Goal: Book appointment/travel/reservation

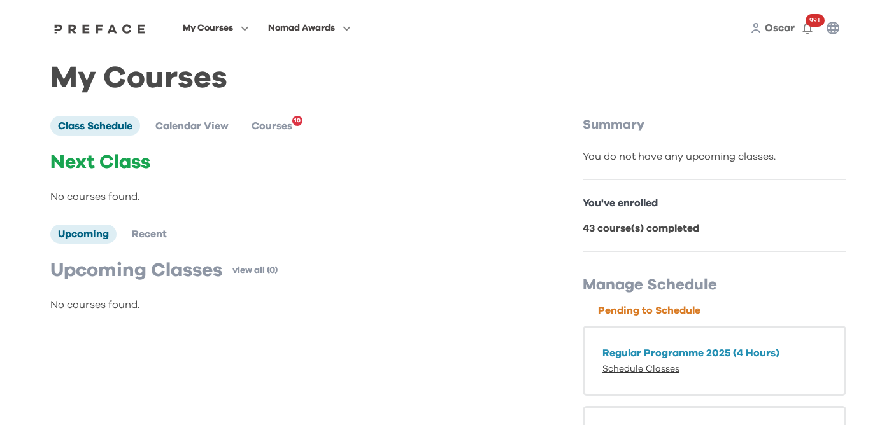
click at [654, 369] on link "Schedule Classes" at bounding box center [640, 369] width 77 height 9
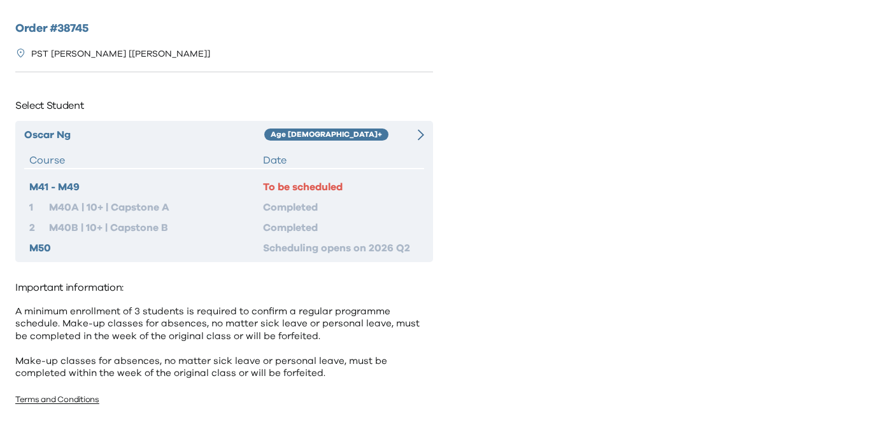
scroll to position [1, 0]
click at [363, 146] on div "Oscar Ng Age 10+ Course Date M41 - M49 To be scheduled 1 M40A | 10+ | Capstone …" at bounding box center [224, 190] width 418 height 141
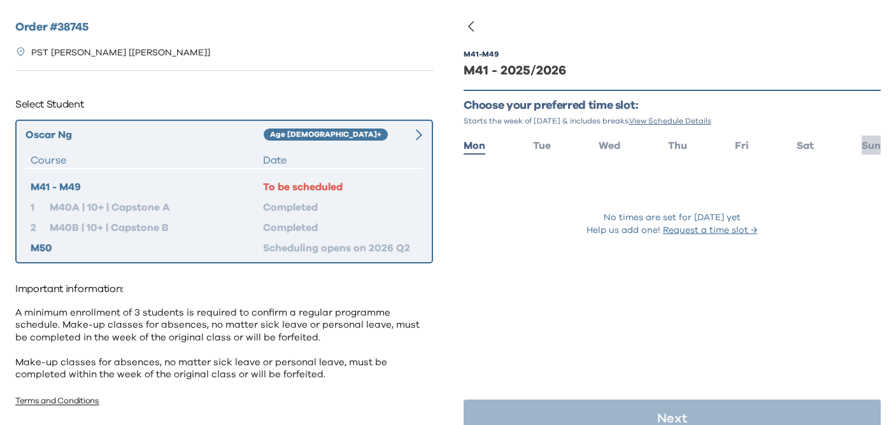
click at [867, 150] on span "Sun" at bounding box center [870, 146] width 19 height 10
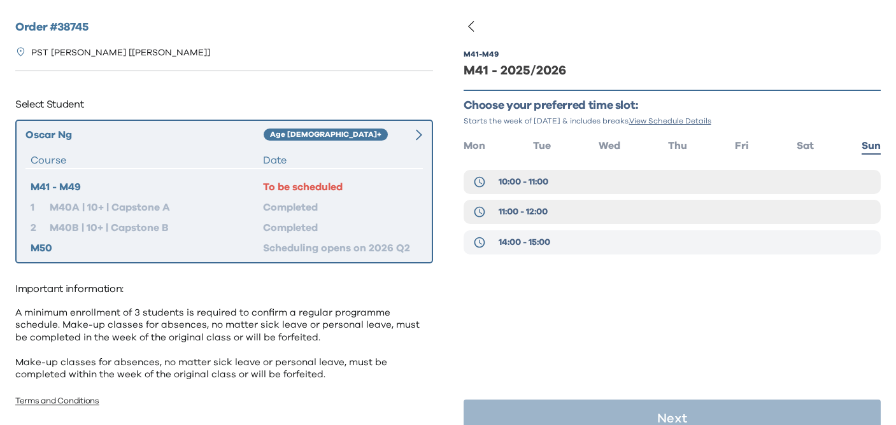
click at [549, 248] on span "14:00 - 15:00" at bounding box center [524, 242] width 52 height 13
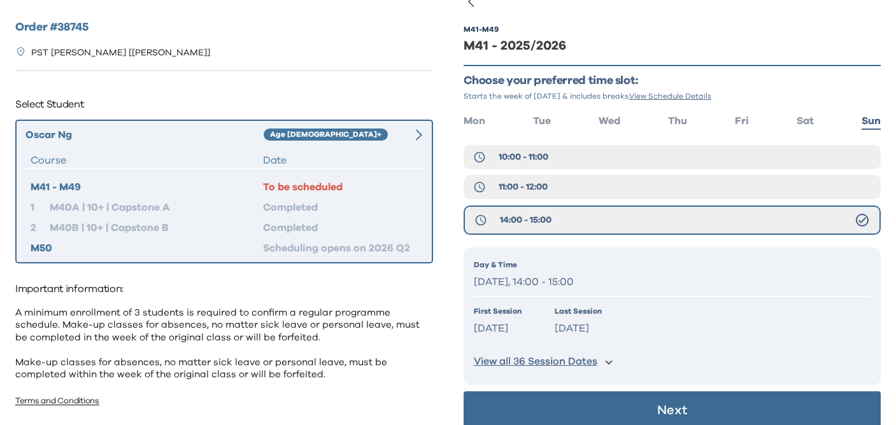
scroll to position [42, 0]
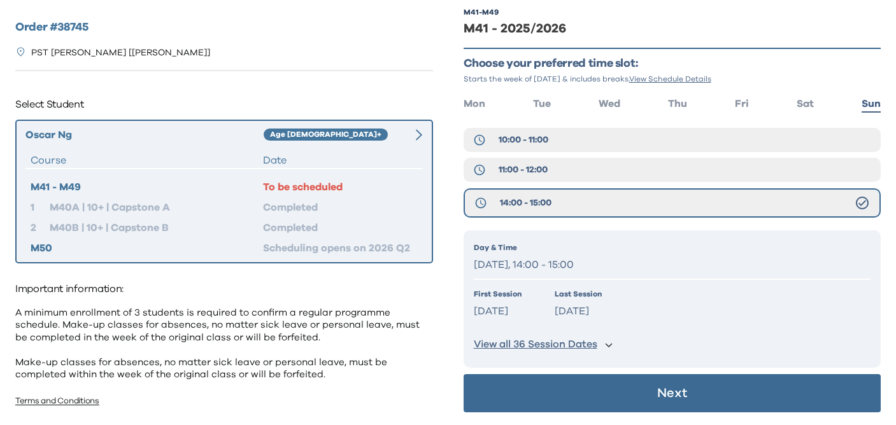
click at [661, 390] on p "Next" at bounding box center [672, 393] width 30 height 13
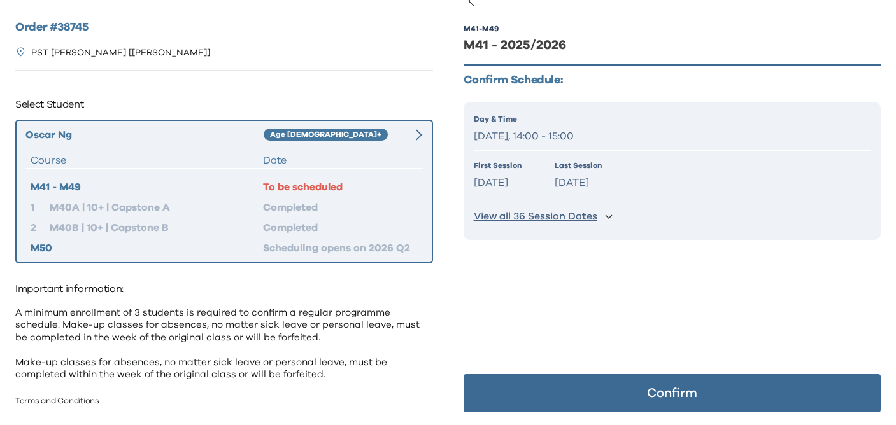
click at [661, 390] on p "Confirm" at bounding box center [672, 393] width 50 height 13
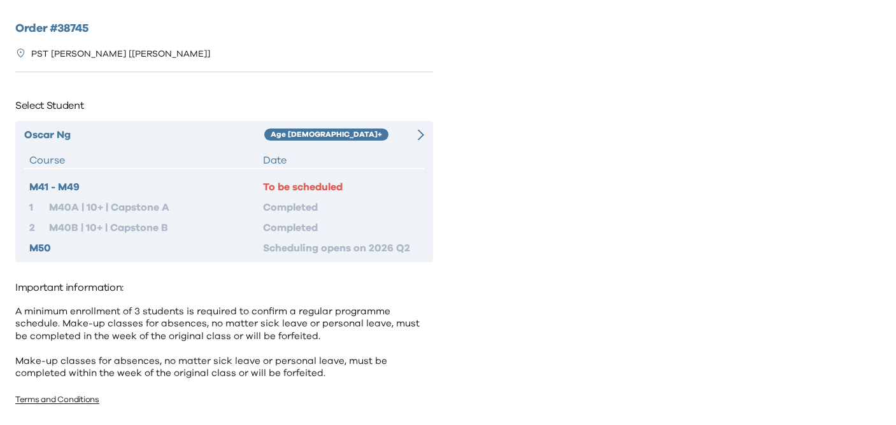
click at [415, 165] on div "Date" at bounding box center [341, 160] width 156 height 15
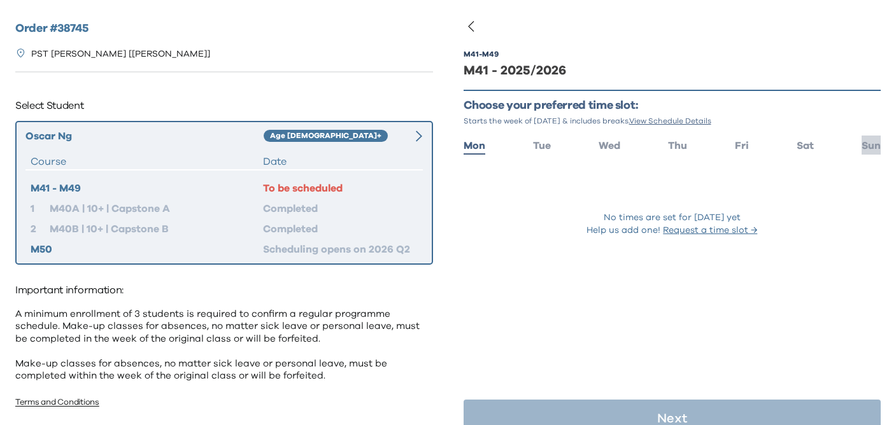
click at [868, 141] on span "Sun" at bounding box center [870, 146] width 19 height 10
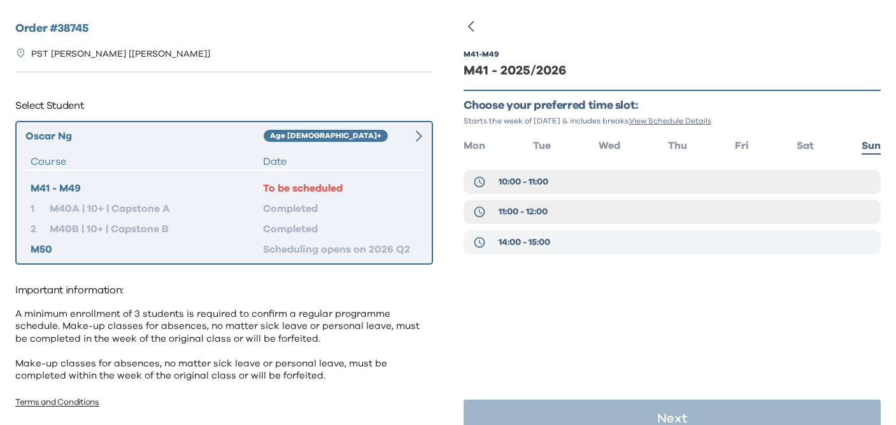
click at [692, 244] on button "14:00 - 15:00" at bounding box center [672, 242] width 418 height 24
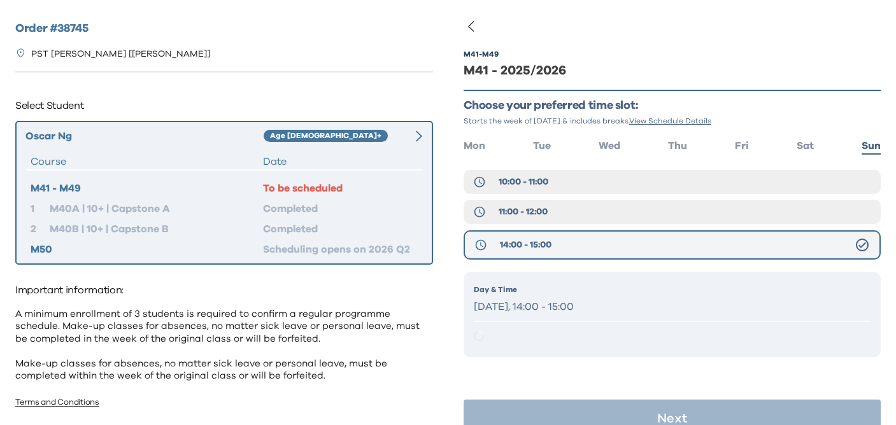
scroll to position [25, 0]
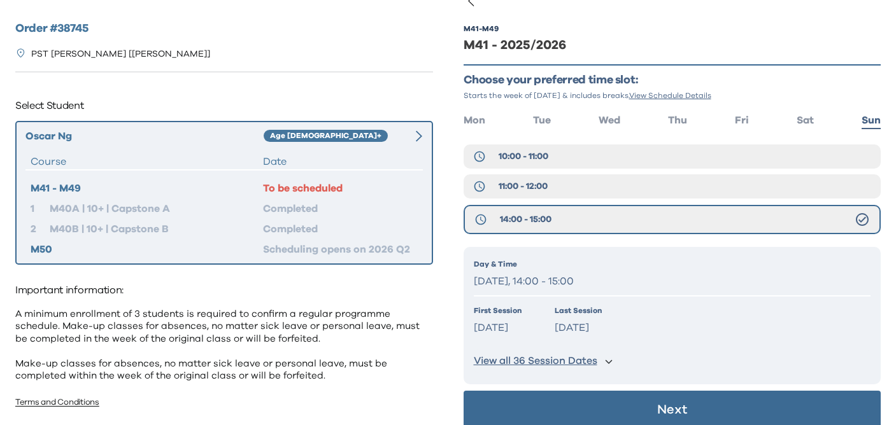
click at [691, 409] on button "Next" at bounding box center [672, 410] width 418 height 38
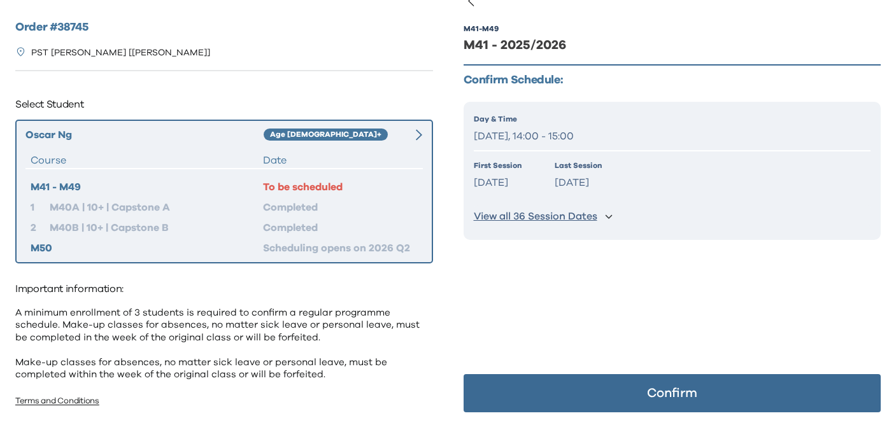
scroll to position [19, 0]
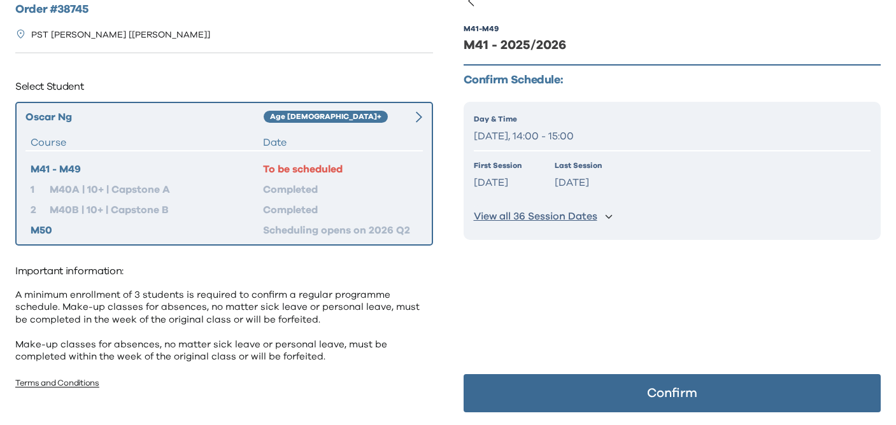
click at [687, 395] on p "Confirm" at bounding box center [672, 393] width 50 height 13
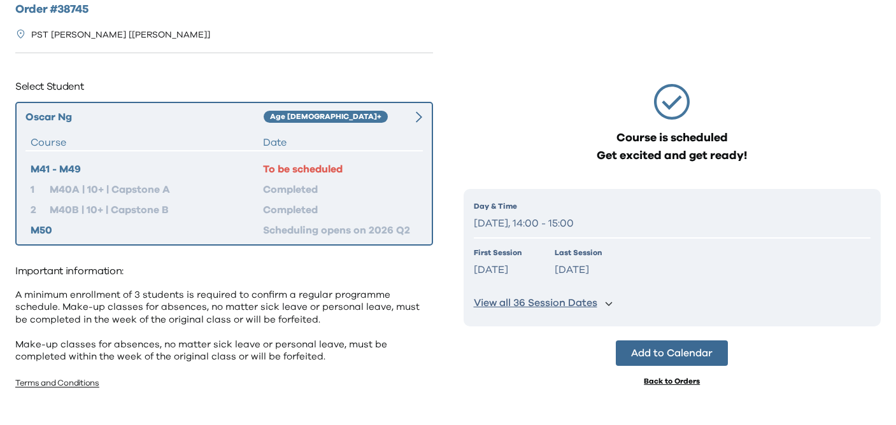
scroll to position [0, 0]
